Goal: Submit feedback/report problem

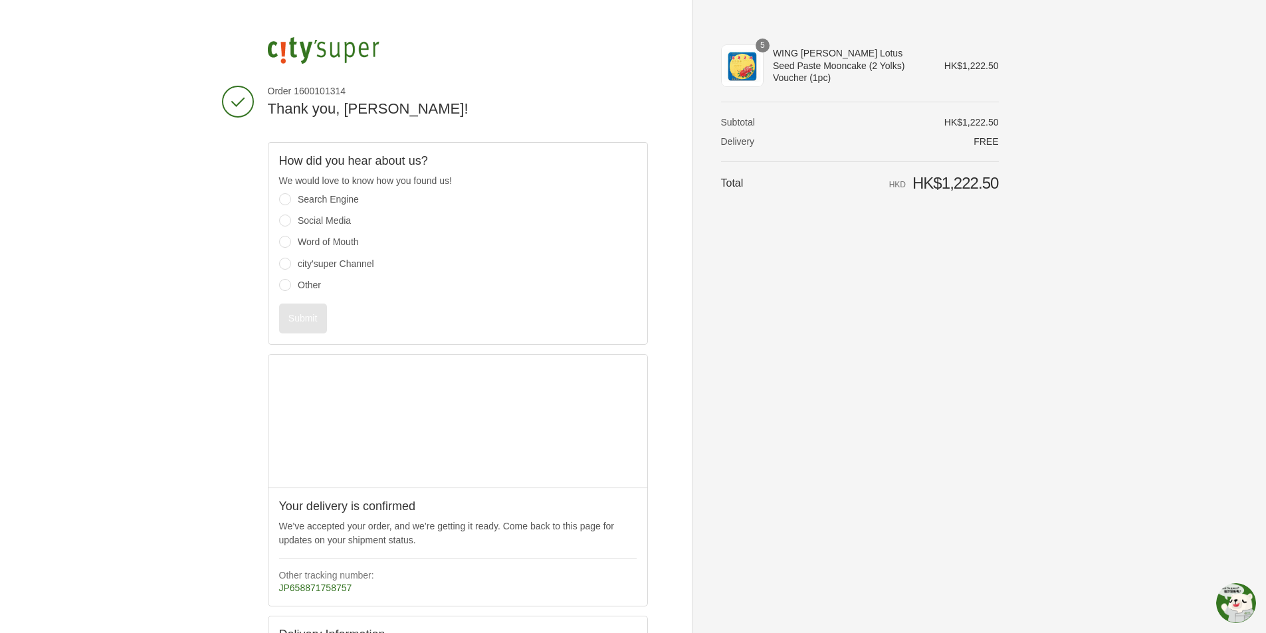
click at [305, 288] on label "Other" at bounding box center [467, 285] width 339 height 12
click at [291, 288] on input "Other" at bounding box center [285, 285] width 12 height 12
radio input "true"
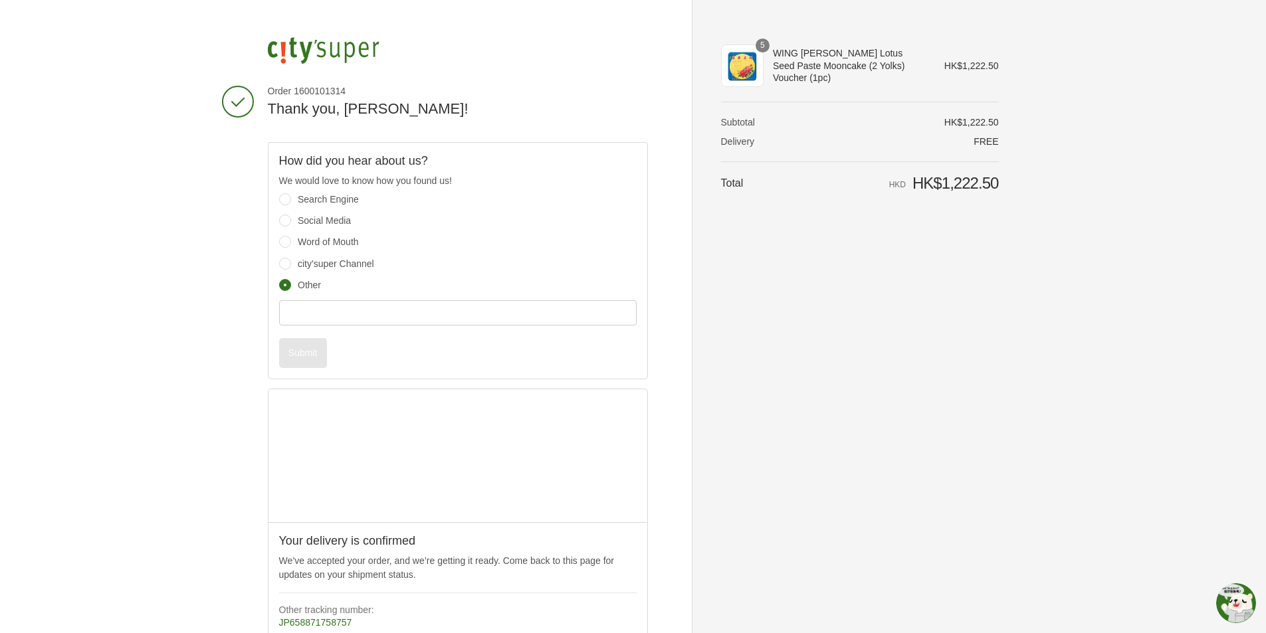
click at [312, 266] on label "city'super Channel" at bounding box center [467, 264] width 339 height 12
click at [291, 266] on input "city'super Channel" at bounding box center [285, 264] width 12 height 12
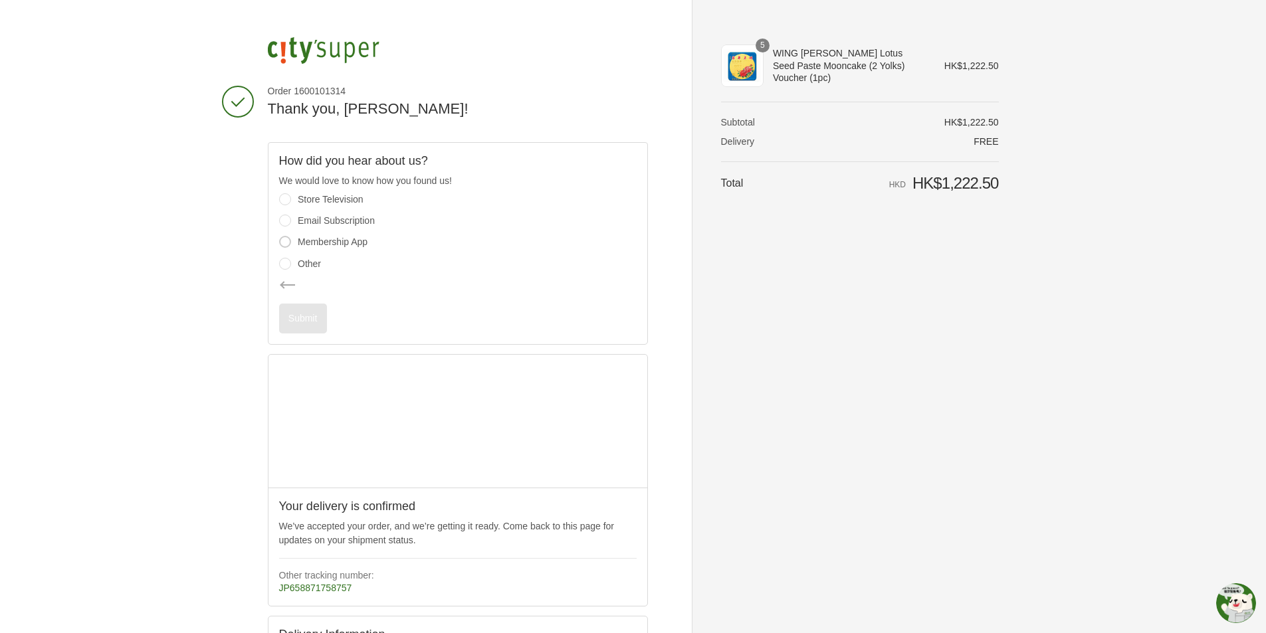
click at [288, 242] on input "Membership App" at bounding box center [285, 242] width 12 height 12
radio input "true"
click at [302, 314] on button "Submit" at bounding box center [303, 319] width 48 height 30
